Goal: Communication & Community: Connect with others

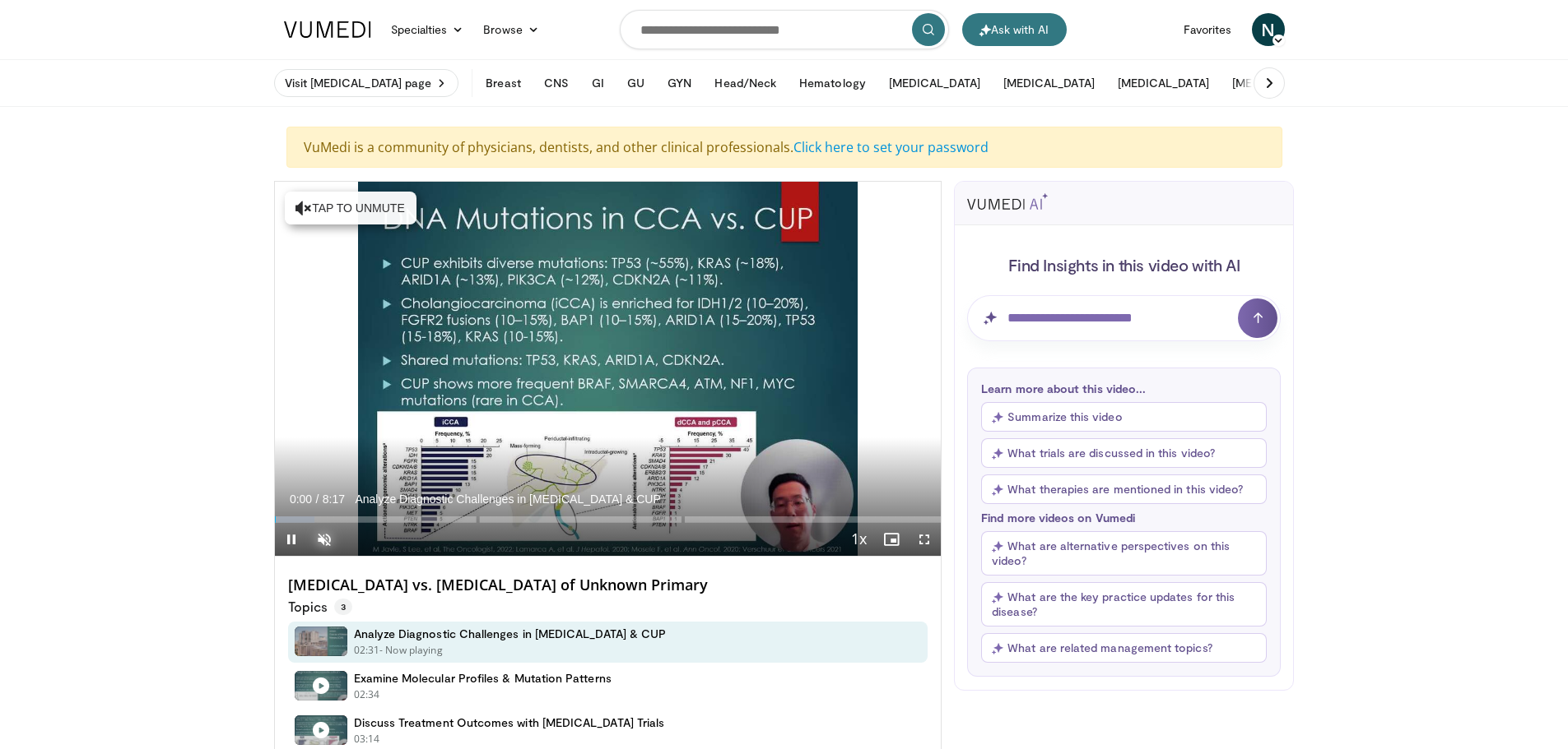
click at [319, 537] on span "Video Player" at bounding box center [323, 539] width 33 height 33
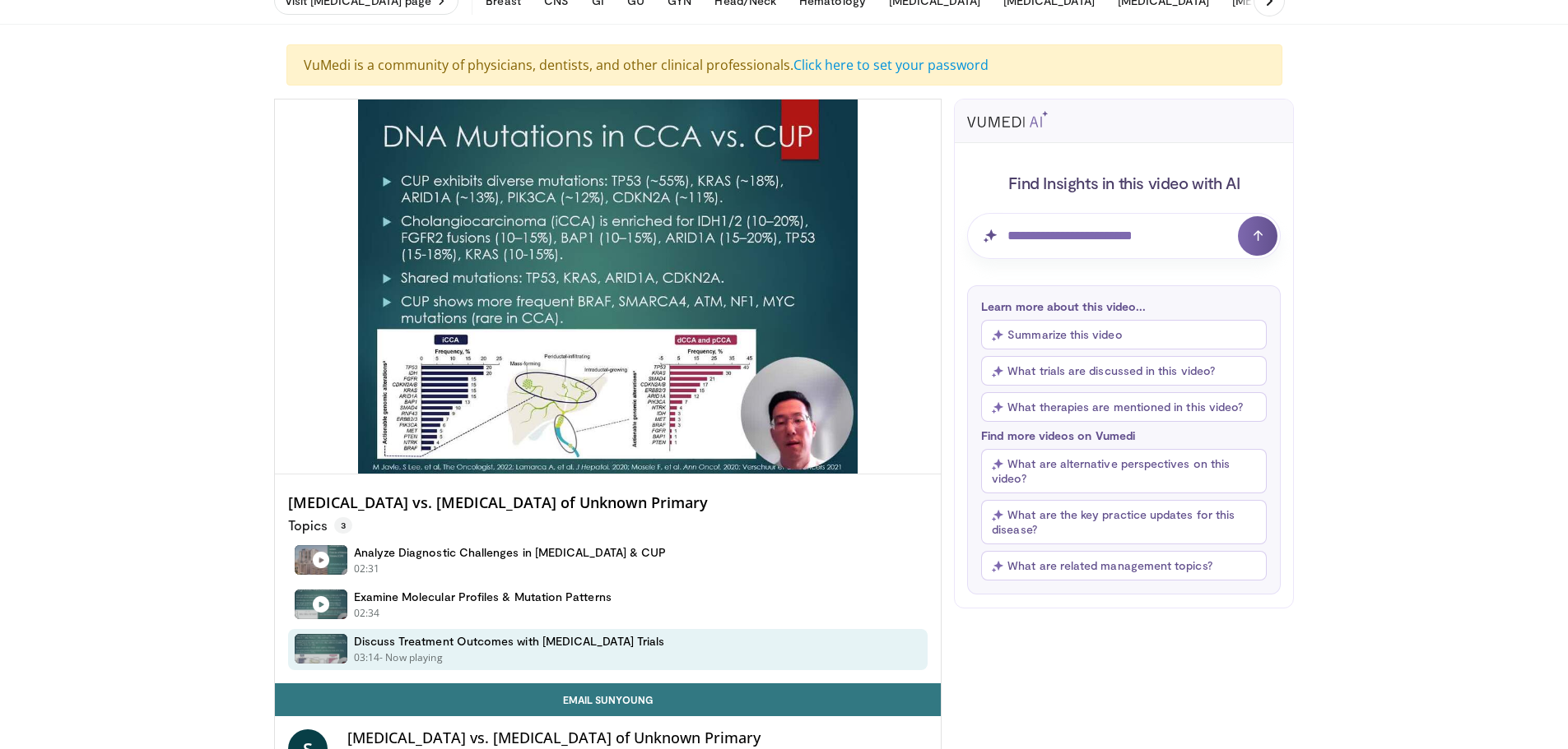
scroll to position [164, 0]
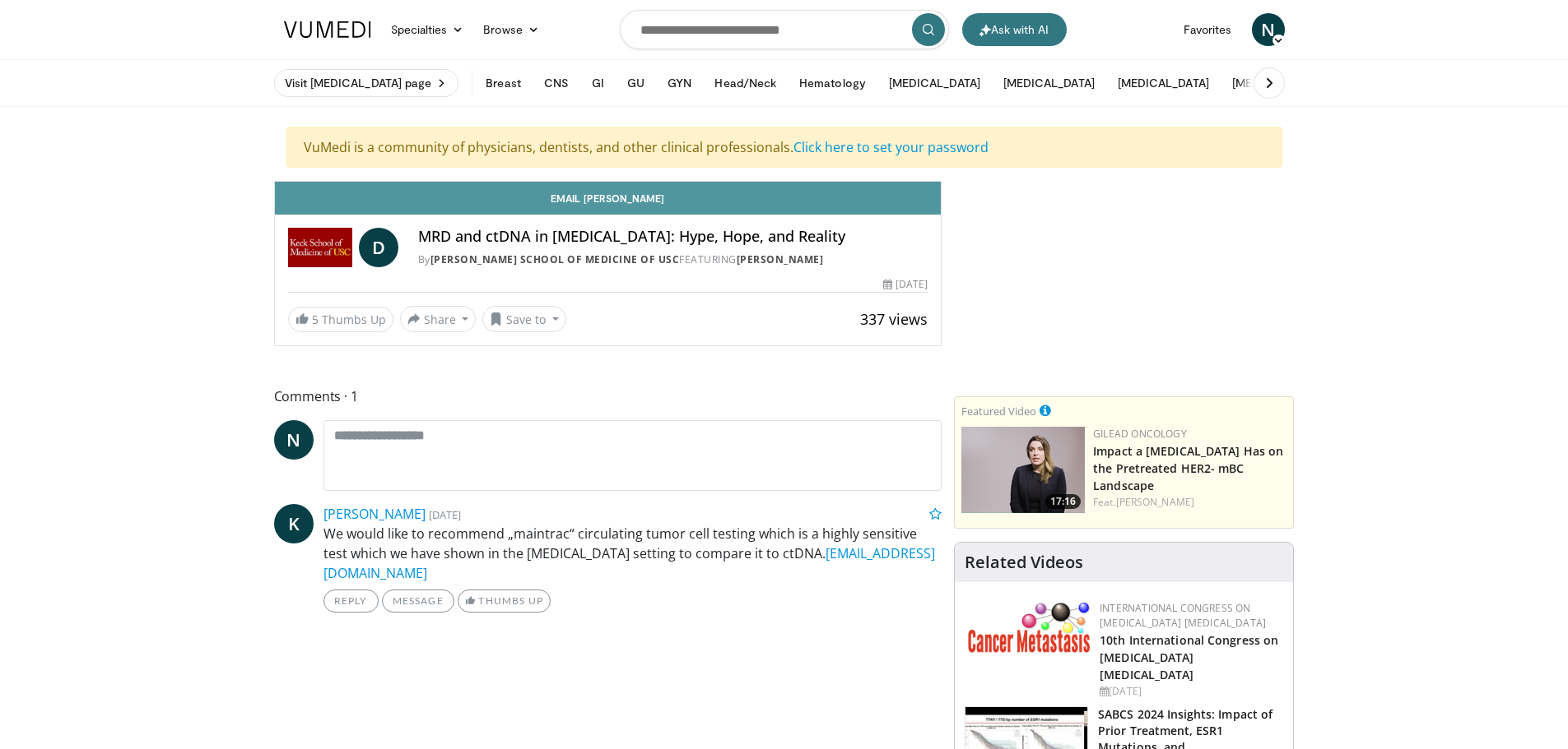
click at [342, 203] on link "Email [PERSON_NAME]" at bounding box center [607, 198] width 666 height 33
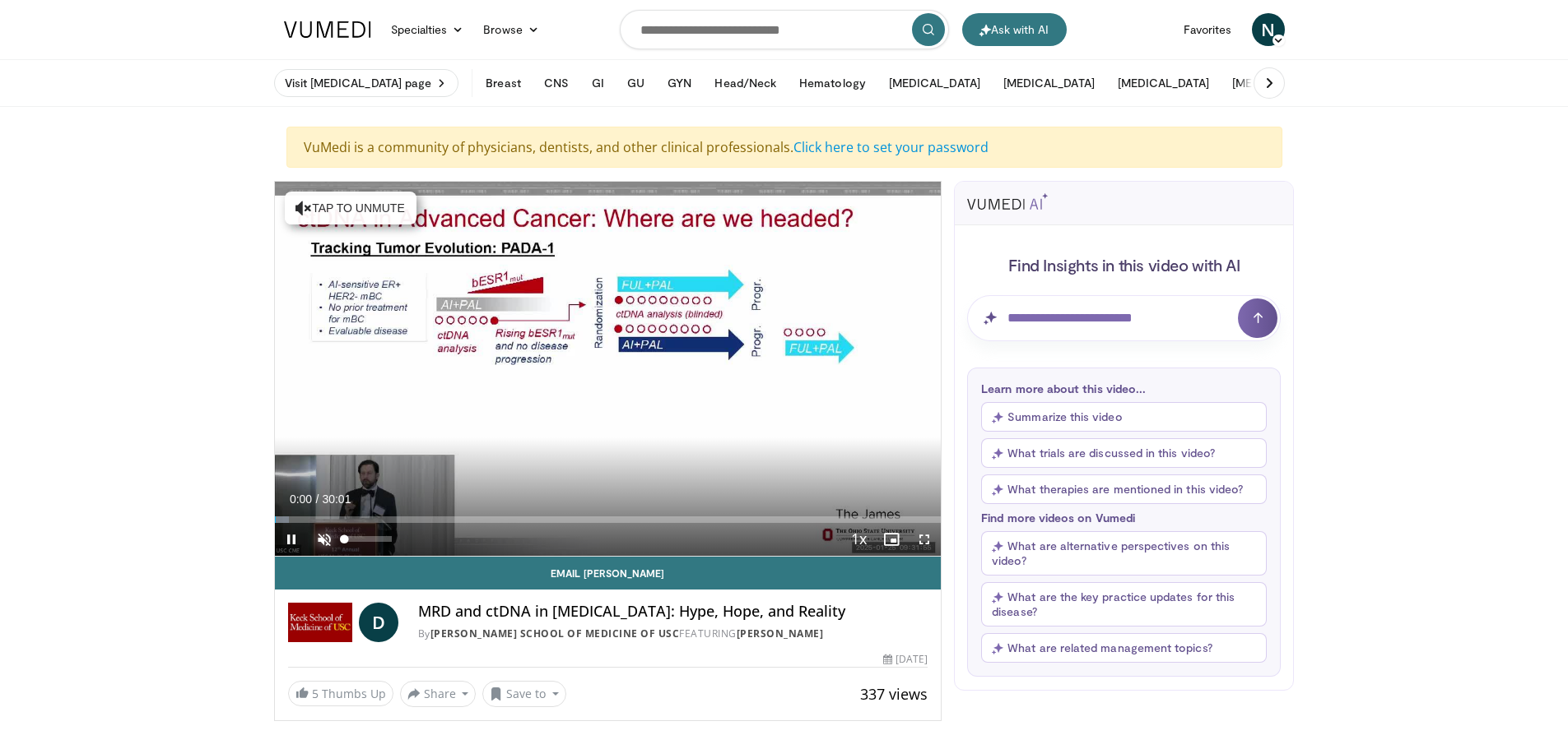
click at [327, 541] on span "Video Player" at bounding box center [323, 539] width 33 height 33
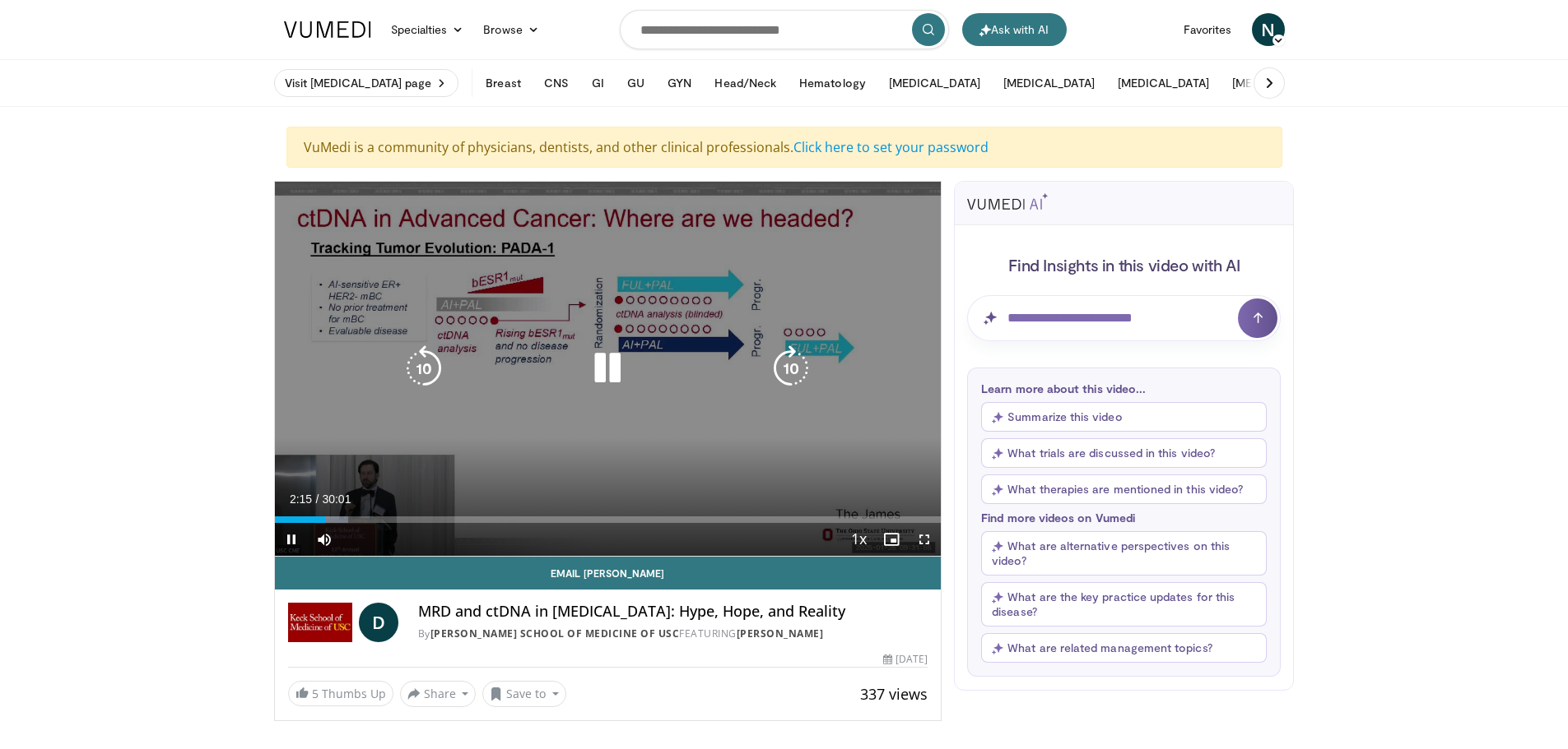
drag, startPoint x: 427, startPoint y: 462, endPoint x: 582, endPoint y: 472, distance: 155.3
click at [582, 472] on div "10 seconds Tap to unmute" at bounding box center [607, 369] width 666 height 374
click at [606, 382] on icon "Video Player" at bounding box center [606, 368] width 46 height 46
